Goal: Task Accomplishment & Management: Complete application form

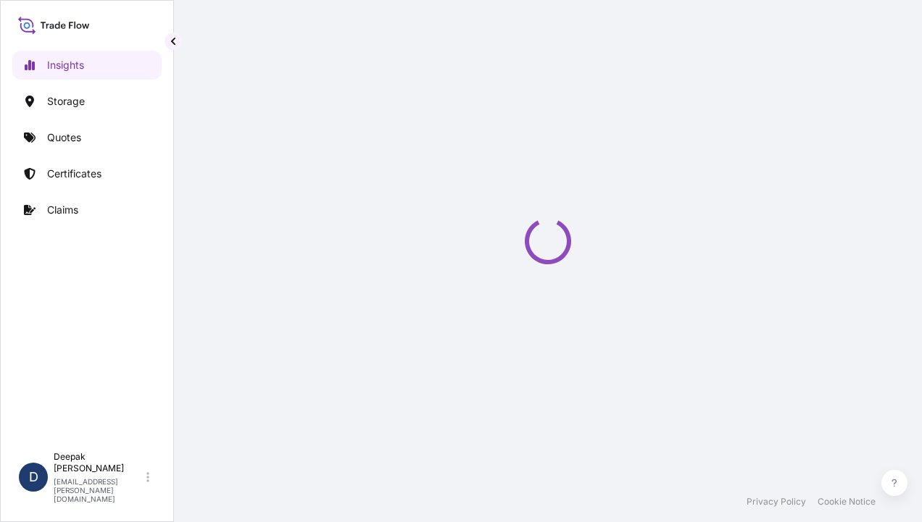
select select "2025"
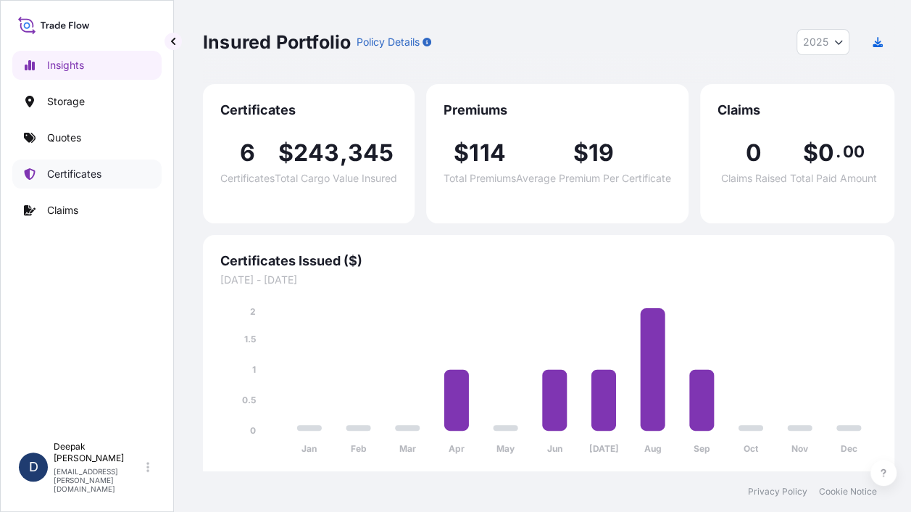
click at [69, 178] on p "Certificates" at bounding box center [74, 174] width 54 height 14
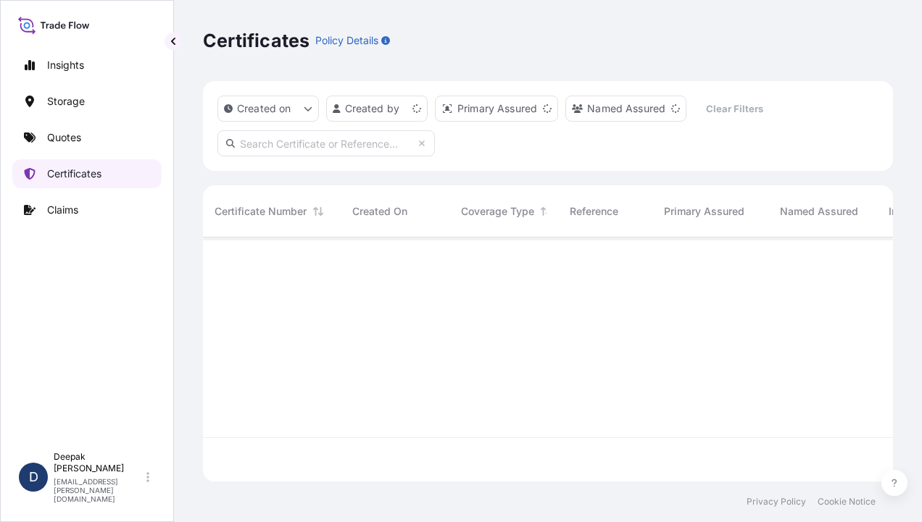
scroll to position [241, 678]
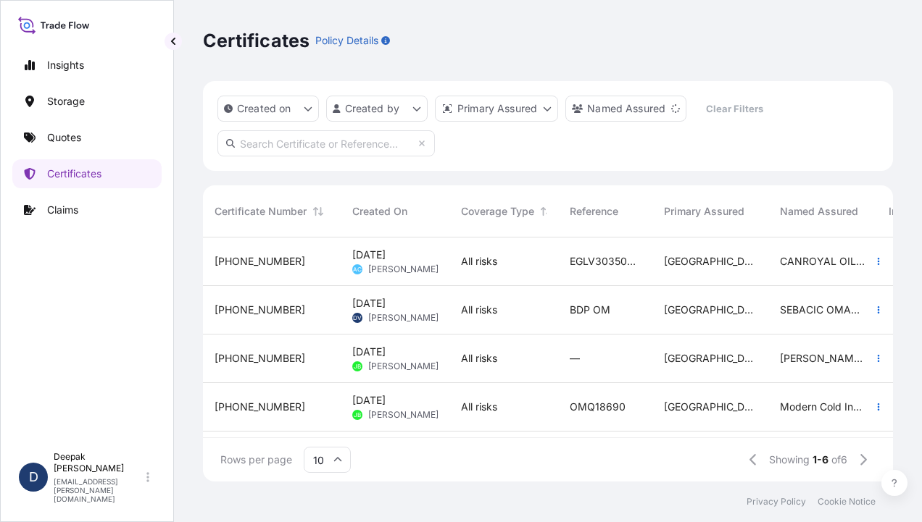
click at [430, 323] on span "[PERSON_NAME]" at bounding box center [403, 318] width 70 height 12
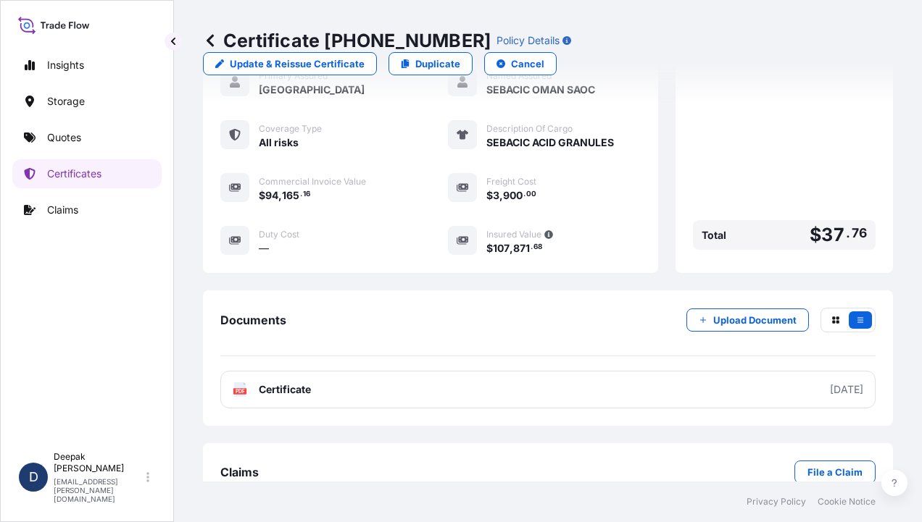
scroll to position [370, 0]
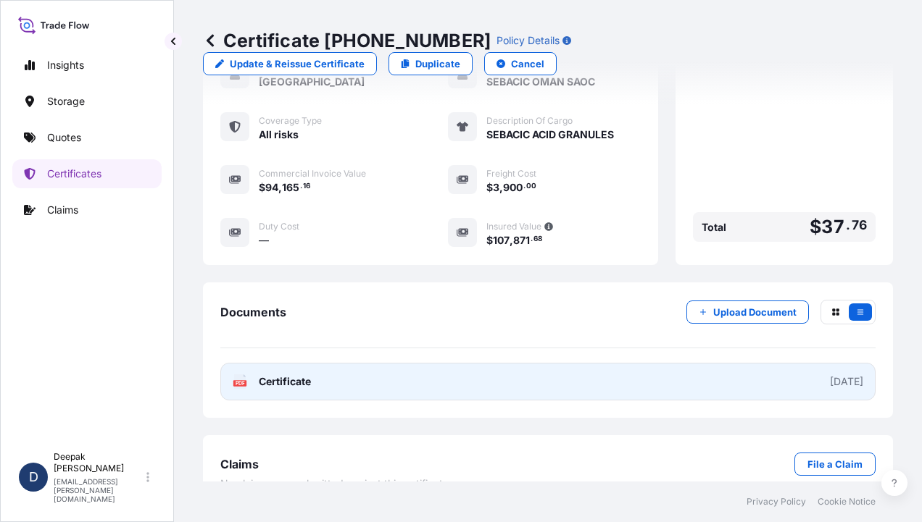
click at [509, 363] on link "PDF Certificate [DATE]" at bounding box center [547, 382] width 655 height 38
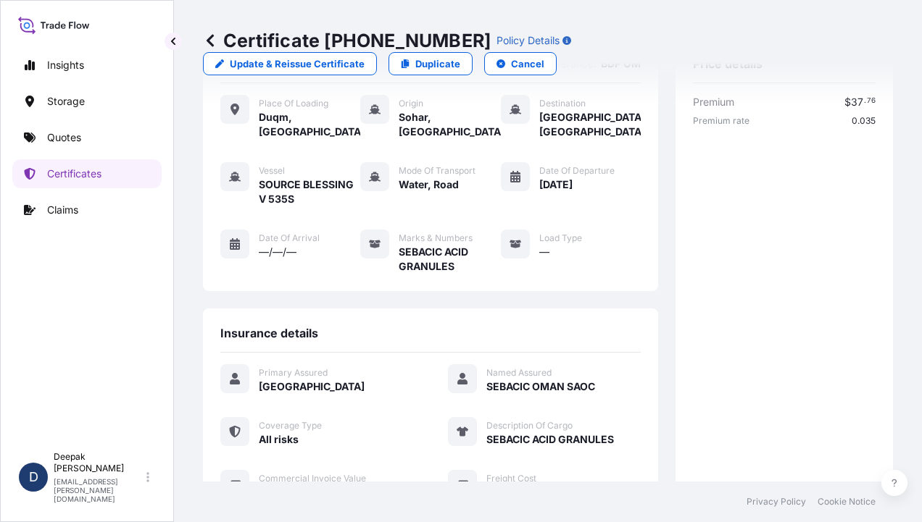
scroll to position [0, 0]
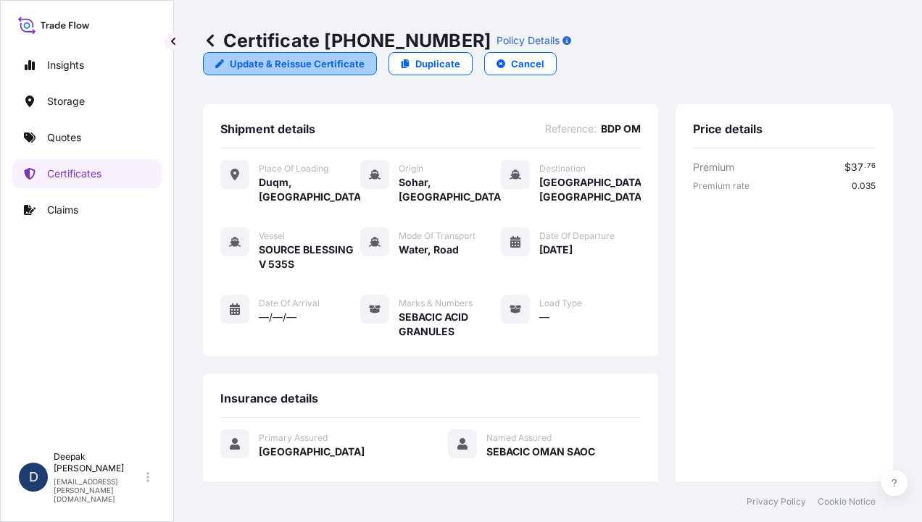
click at [364, 57] on p "Update & Reissue Certificate" at bounding box center [297, 64] width 135 height 14
select select "Road / [GEOGRAPHIC_DATA]"
select select "Water"
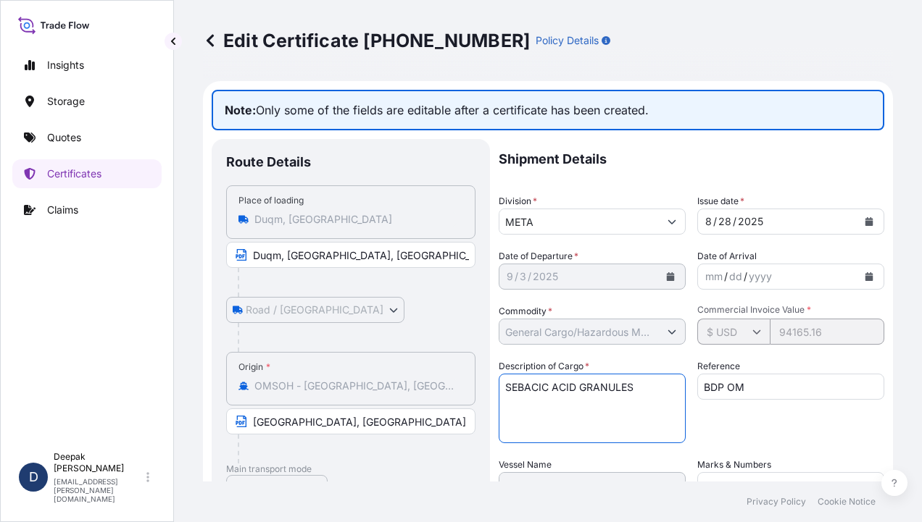
click at [654, 386] on textarea "SEBACIC ACID GRANULES" at bounding box center [592, 409] width 187 height 70
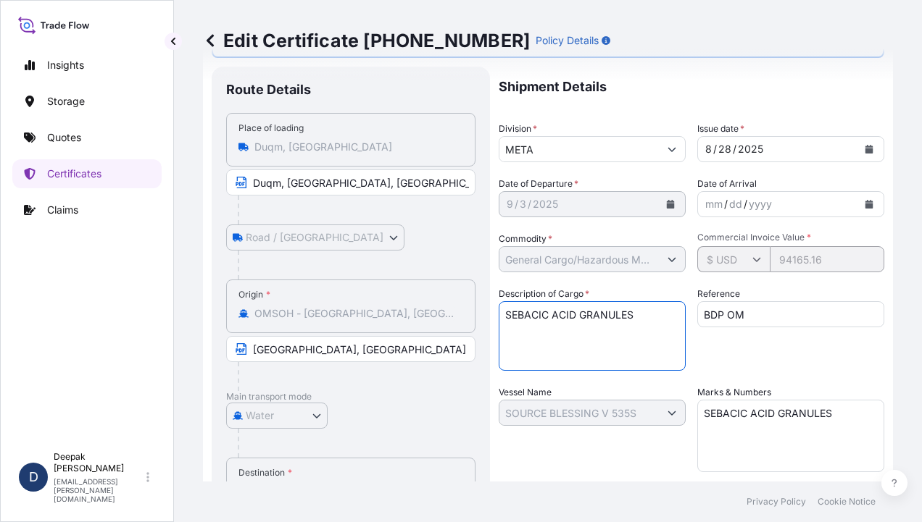
scroll to position [145, 0]
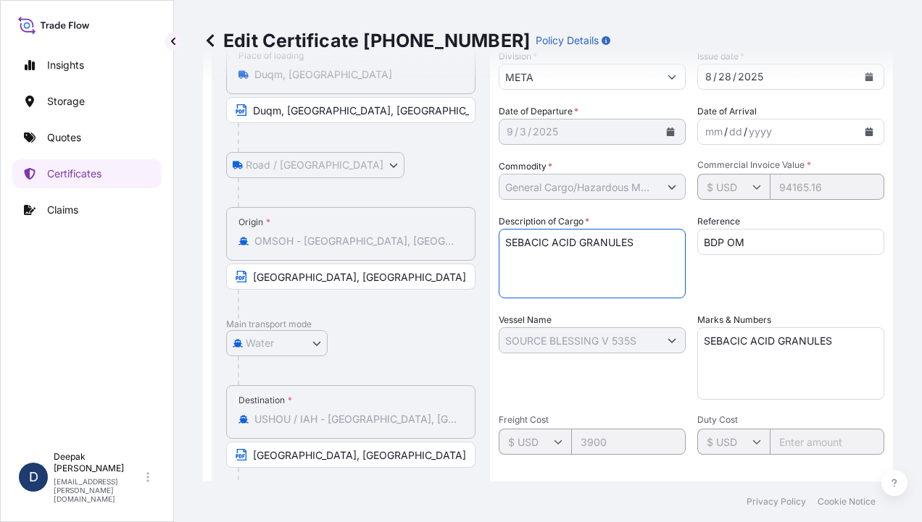
click at [670, 243] on textarea "SEBACIC ACID GRANULES" at bounding box center [592, 264] width 187 height 70
click at [644, 274] on textarea "SEBACIC ACID GRANULES" at bounding box center [592, 264] width 187 height 70
click at [617, 281] on textarea "SEBACIC ACID GRANULES" at bounding box center [592, 264] width 187 height 70
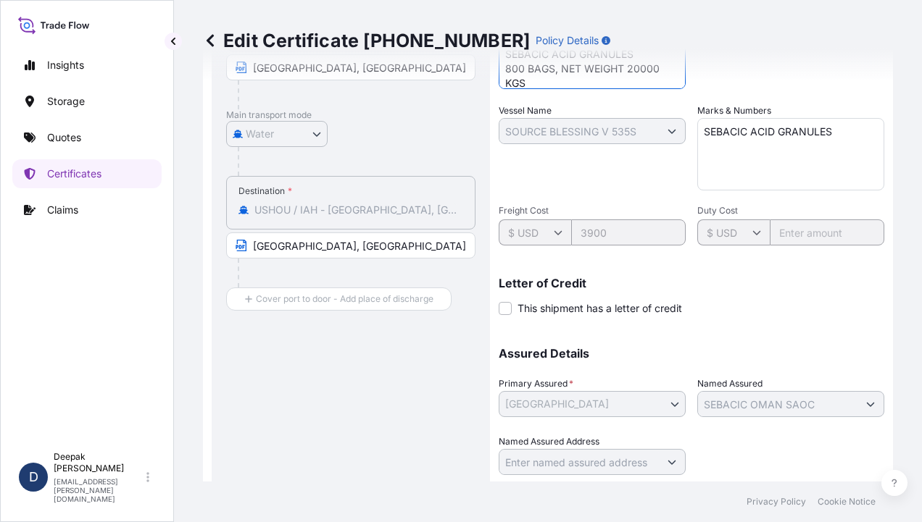
scroll to position [396, 0]
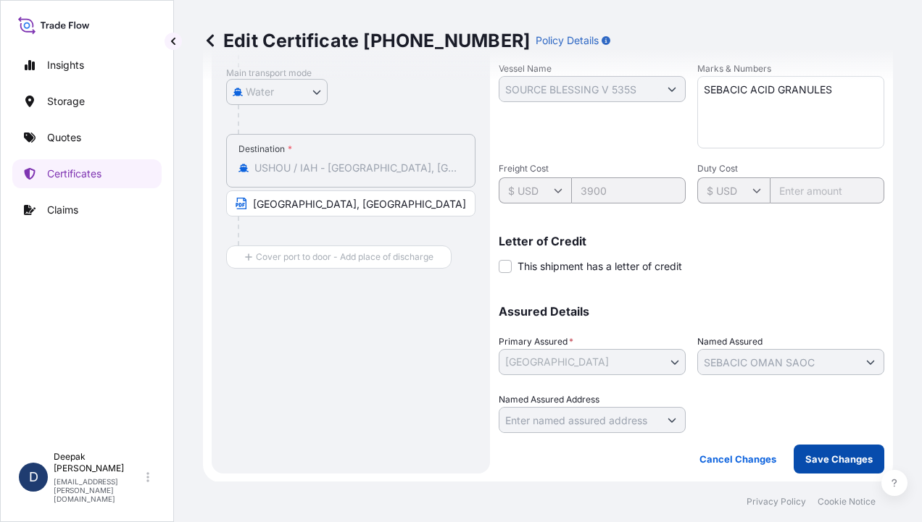
type textarea "BL# OM1001113352 INVOICE# SO/EXP/INV/2025-66 SEBACIC ACID GRANULES 800 BAGS, NE…"
click at [806, 465] on p "Save Changes" at bounding box center [838, 459] width 67 height 14
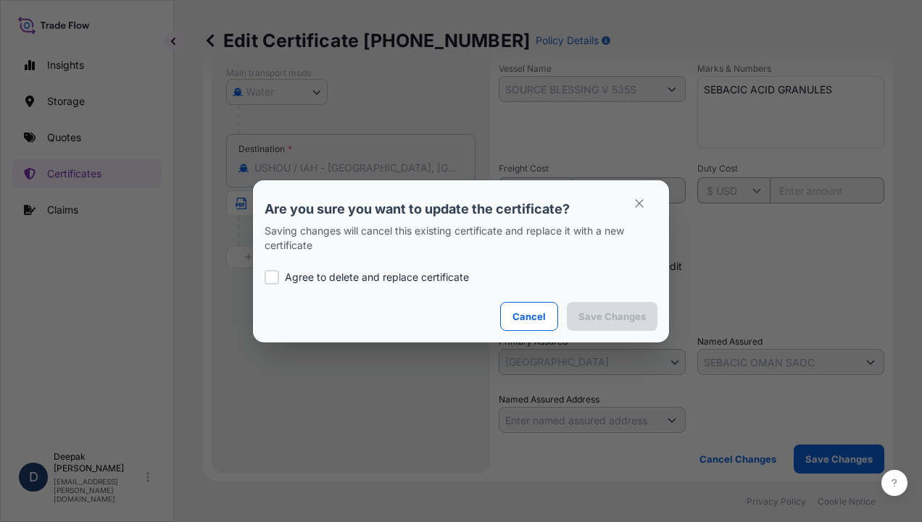
click at [332, 269] on div "Agree to delete and replace certificate" at bounding box center [460, 277] width 393 height 49
click at [322, 277] on p "Agree to delete and replace certificate" at bounding box center [377, 277] width 184 height 14
checkbox input "true"
click at [612, 328] on button "Save Changes" at bounding box center [612, 316] width 91 height 29
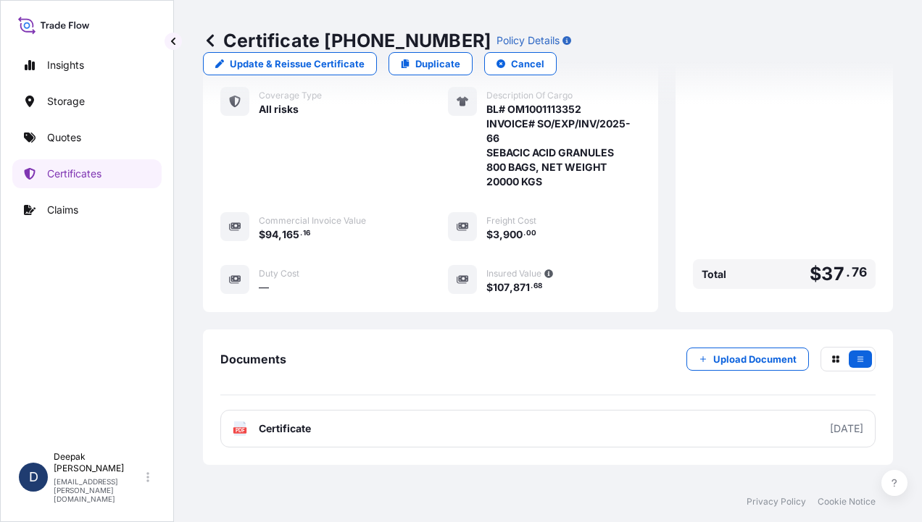
scroll to position [457, 0]
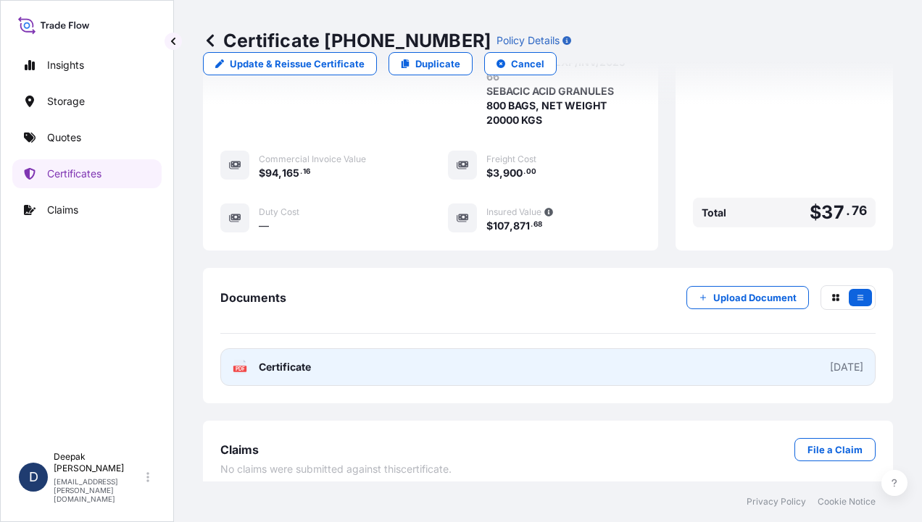
click at [472, 362] on link "PDF Certificate [DATE]" at bounding box center [547, 368] width 655 height 38
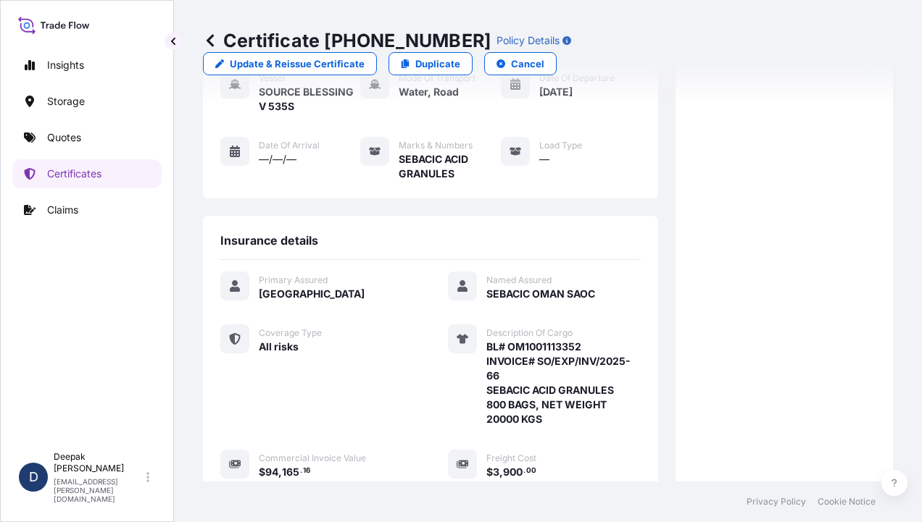
scroll to position [22, 0]
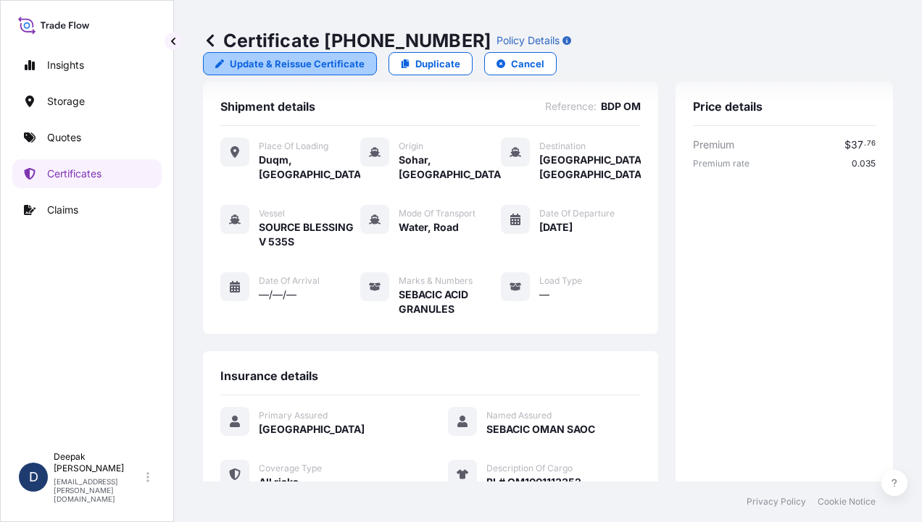
click at [364, 57] on p "Update & Reissue Certificate" at bounding box center [297, 64] width 135 height 14
select select "Road / [GEOGRAPHIC_DATA]"
select select "Water"
select select "31612"
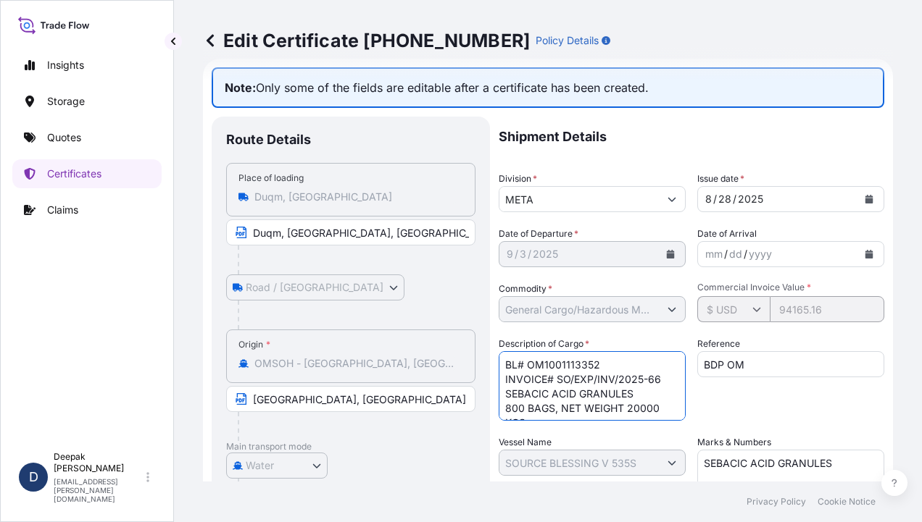
click at [619, 372] on textarea "BL# OM1001113352 INVOICE# SO/EXP/INV/2025-66 SEBACIC ACID GRANULES 800 BAGS, NE…" at bounding box center [592, 386] width 187 height 70
click at [625, 367] on textarea "BL# OM1001113352 INVOICE# SO/EXP/INV/2025-66 SEBACIC ACID GRANULES 800 BAGS, NE…" at bounding box center [592, 386] width 187 height 70
click at [559, 365] on textarea "BL# OM1001113352 INVOICE# SO/EXP/INV/2025-66 SEBACIC ACID GRANULES 800 BAGS, NE…" at bounding box center [592, 386] width 187 height 70
click at [641, 362] on textarea "BL# OM1001113352 INVOICE# SO/EXP/INV/2025-66 SEBACIC ACID GRANULES 800 BAGS, NE…" at bounding box center [592, 386] width 187 height 70
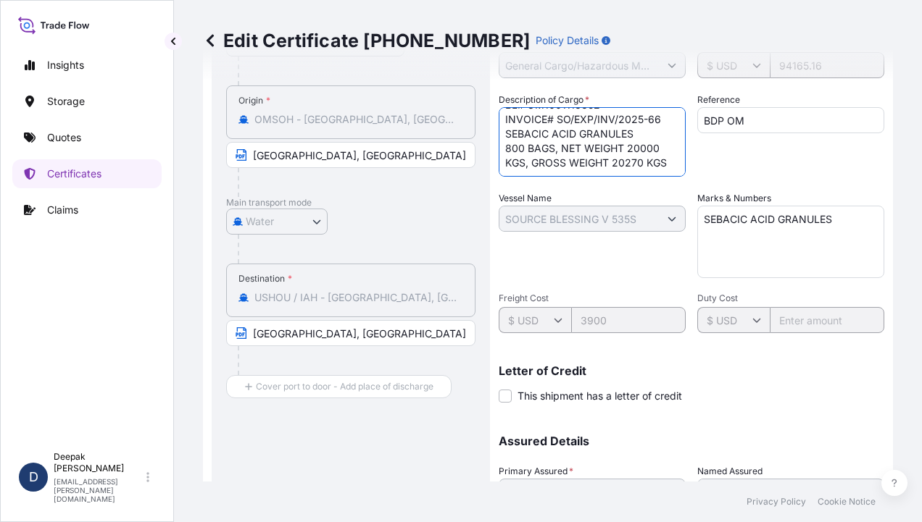
scroll to position [396, 0]
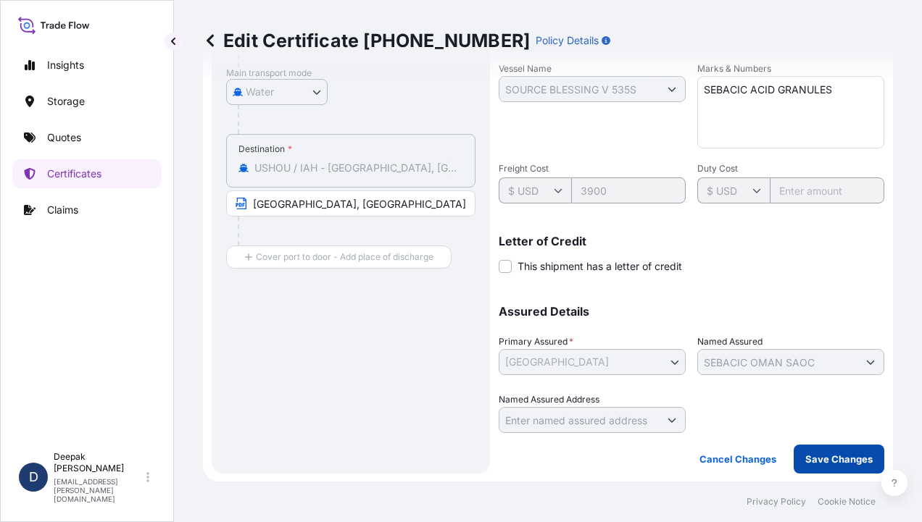
type textarea "BL# OM1001113352 INVOICE# SO/EXP/INV/2025-66 SEBACIC ACID GRANULES 800 BAGS, NE…"
click at [824, 452] on p "Save Changes" at bounding box center [838, 459] width 67 height 14
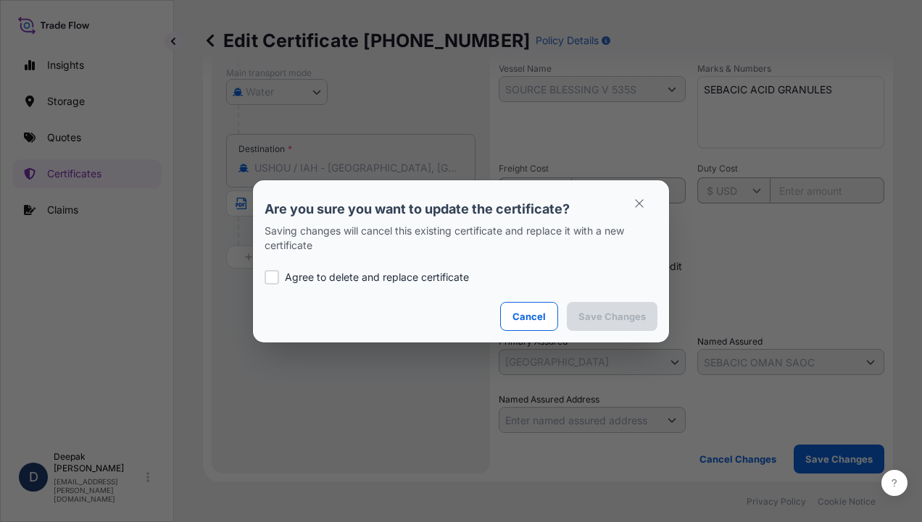
click at [317, 277] on p "Agree to delete and replace certificate" at bounding box center [377, 277] width 184 height 14
checkbox input "true"
click at [620, 320] on p "Save Changes" at bounding box center [611, 316] width 67 height 14
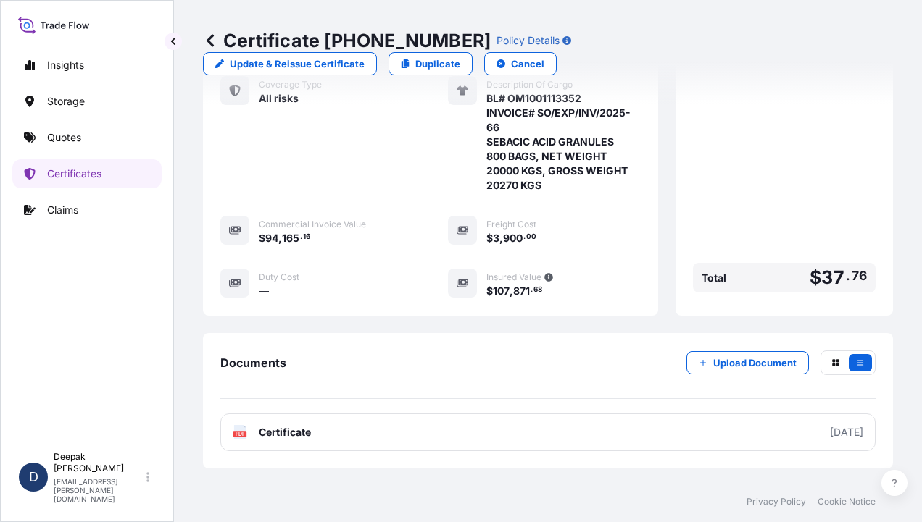
scroll to position [472, 0]
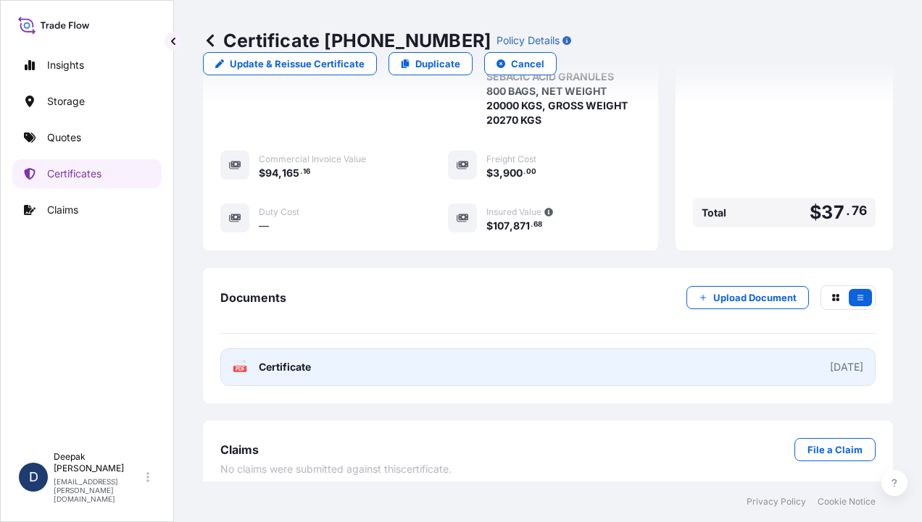
click at [349, 355] on link "PDF Certificate [DATE]" at bounding box center [547, 368] width 655 height 38
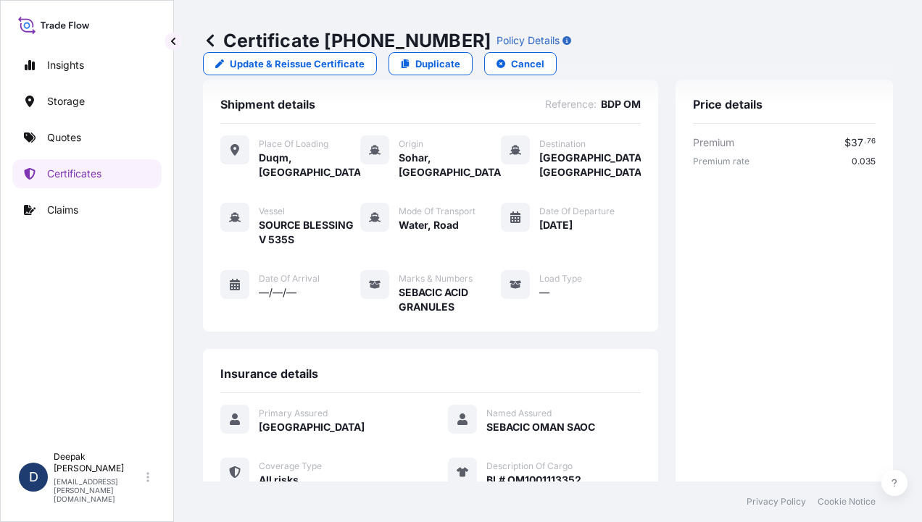
scroll to position [0, 0]
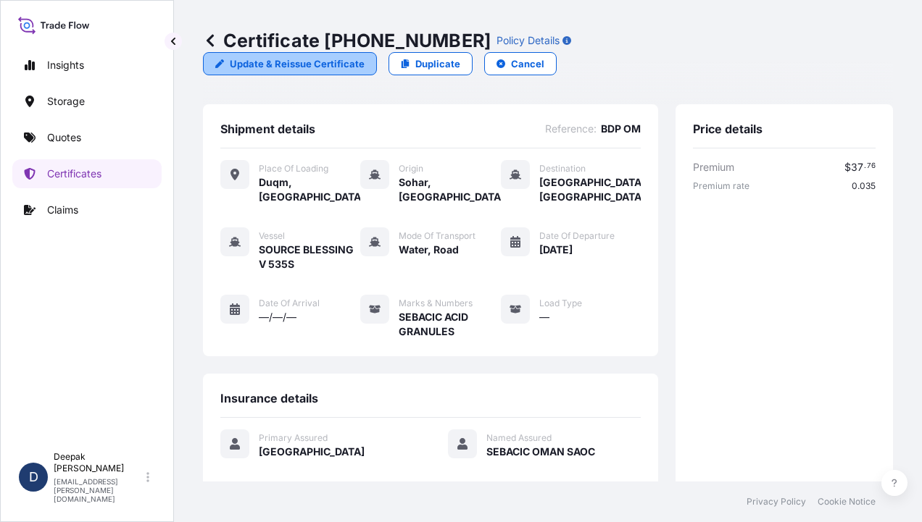
click at [364, 57] on p "Update & Reissue Certificate" at bounding box center [297, 64] width 135 height 14
select select "Road / [GEOGRAPHIC_DATA]"
select select "Water"
select select "31612"
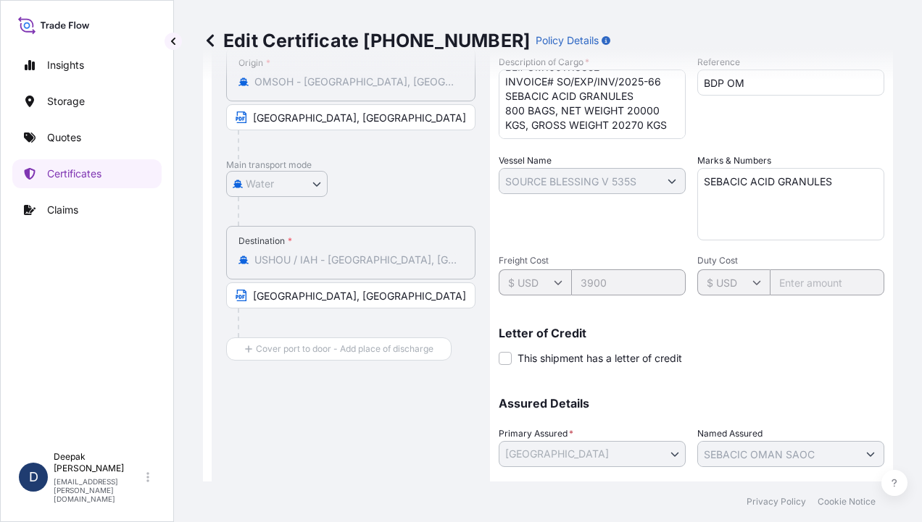
scroll to position [107, 0]
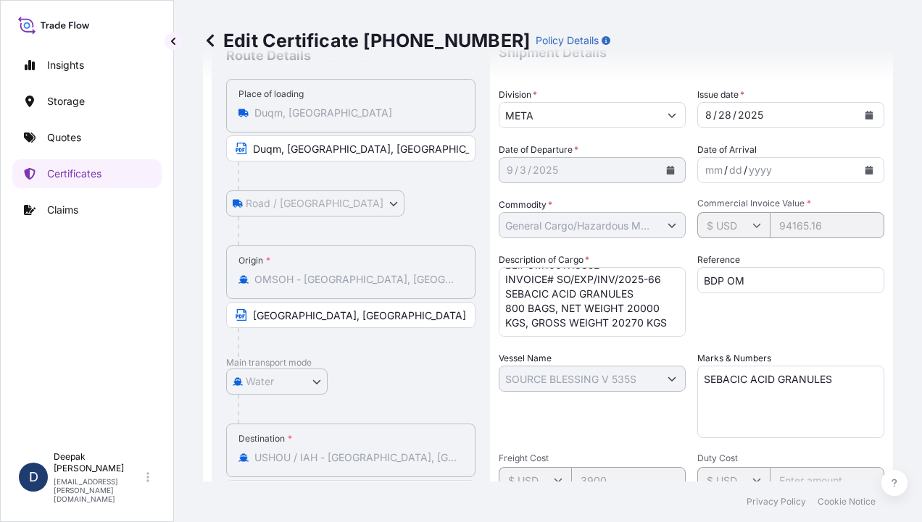
click at [833, 378] on textarea "SEBACIC ACID GRANULES" at bounding box center [790, 402] width 187 height 72
click at [588, 284] on textarea "BL# OM1001113352 INVOICE# SO/EXP/INV/2025-66 SEBACIC ACID GRANULES 800 BAGS, NE…" at bounding box center [592, 302] width 187 height 70
click at [580, 293] on textarea "BL# OM1001113352 INVOICE# SO/EXP/INV/2025-66 SEBACIC ACID GRANULES 800 BAGS, NE…" at bounding box center [592, 302] width 187 height 70
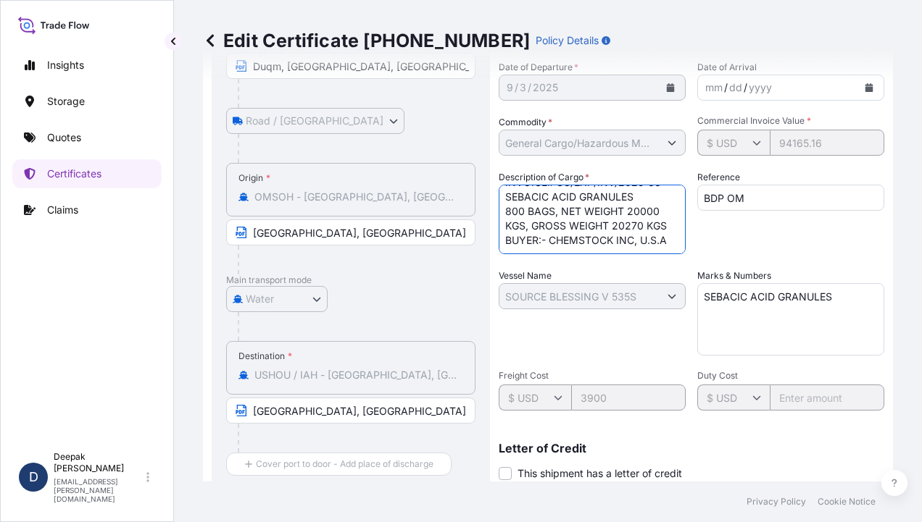
scroll to position [396, 0]
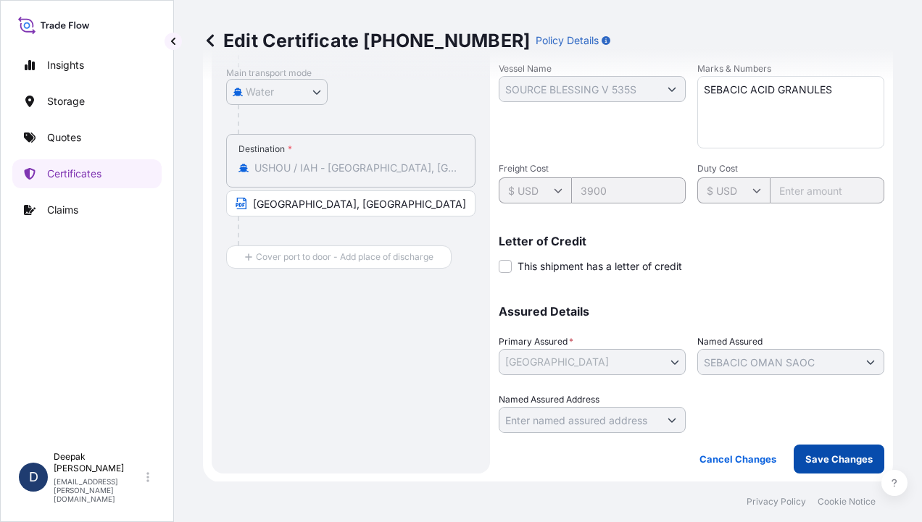
type textarea "BL# OM1001113352 INVOICE# SO/EXP/INV/2025-66 SEBACIC ACID GRANULES 800 BAGS, NE…"
click at [815, 454] on p "Save Changes" at bounding box center [838, 459] width 67 height 14
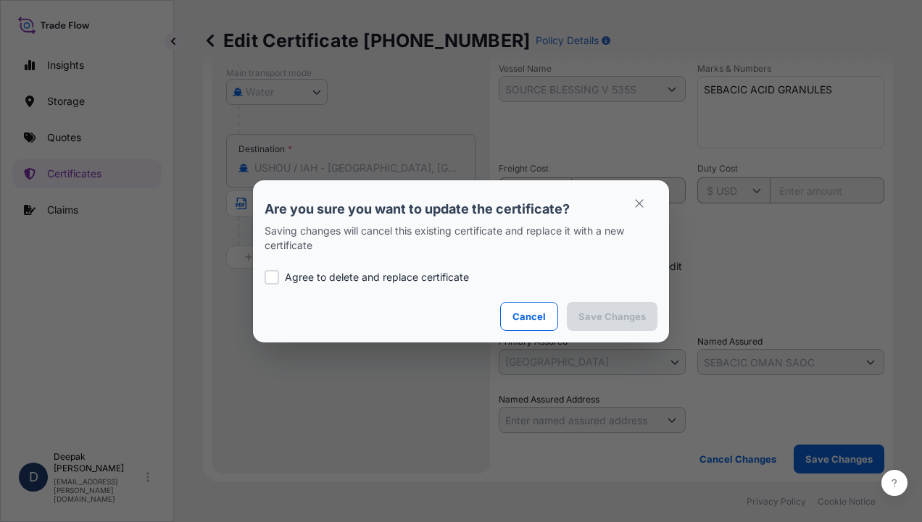
click at [300, 285] on div "Agree to delete and replace certificate" at bounding box center [460, 277] width 393 height 49
click at [293, 278] on p "Agree to delete and replace certificate" at bounding box center [377, 277] width 184 height 14
checkbox input "true"
click at [588, 314] on p "Save Changes" at bounding box center [611, 316] width 67 height 14
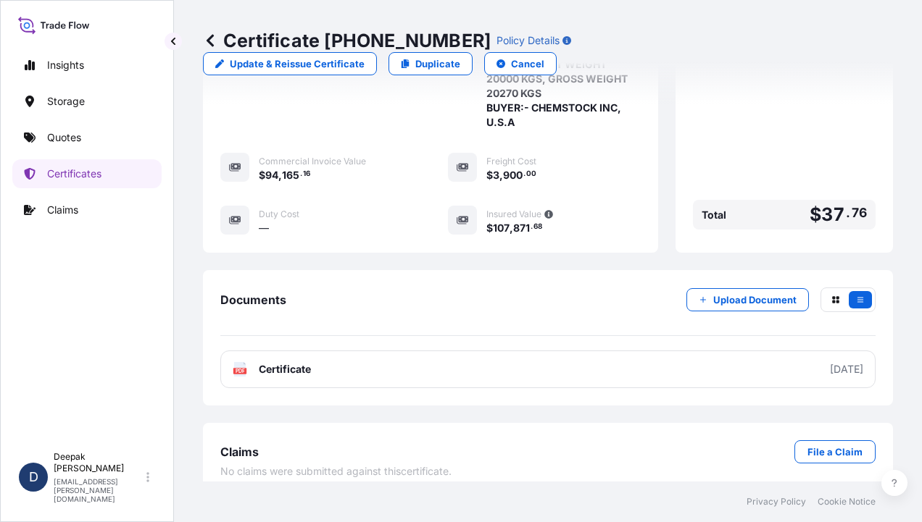
scroll to position [501, 0]
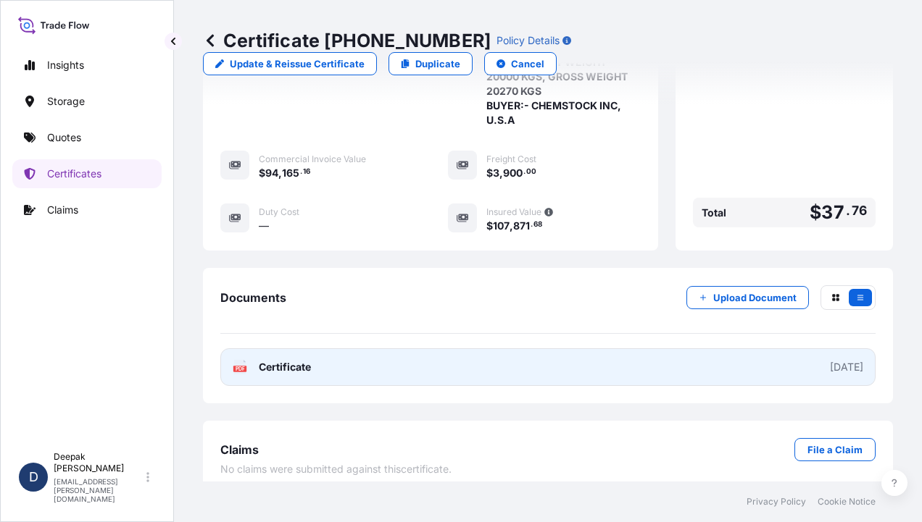
click at [409, 366] on link "PDF Certificate [DATE]" at bounding box center [547, 368] width 655 height 38
